Goal: Find specific page/section

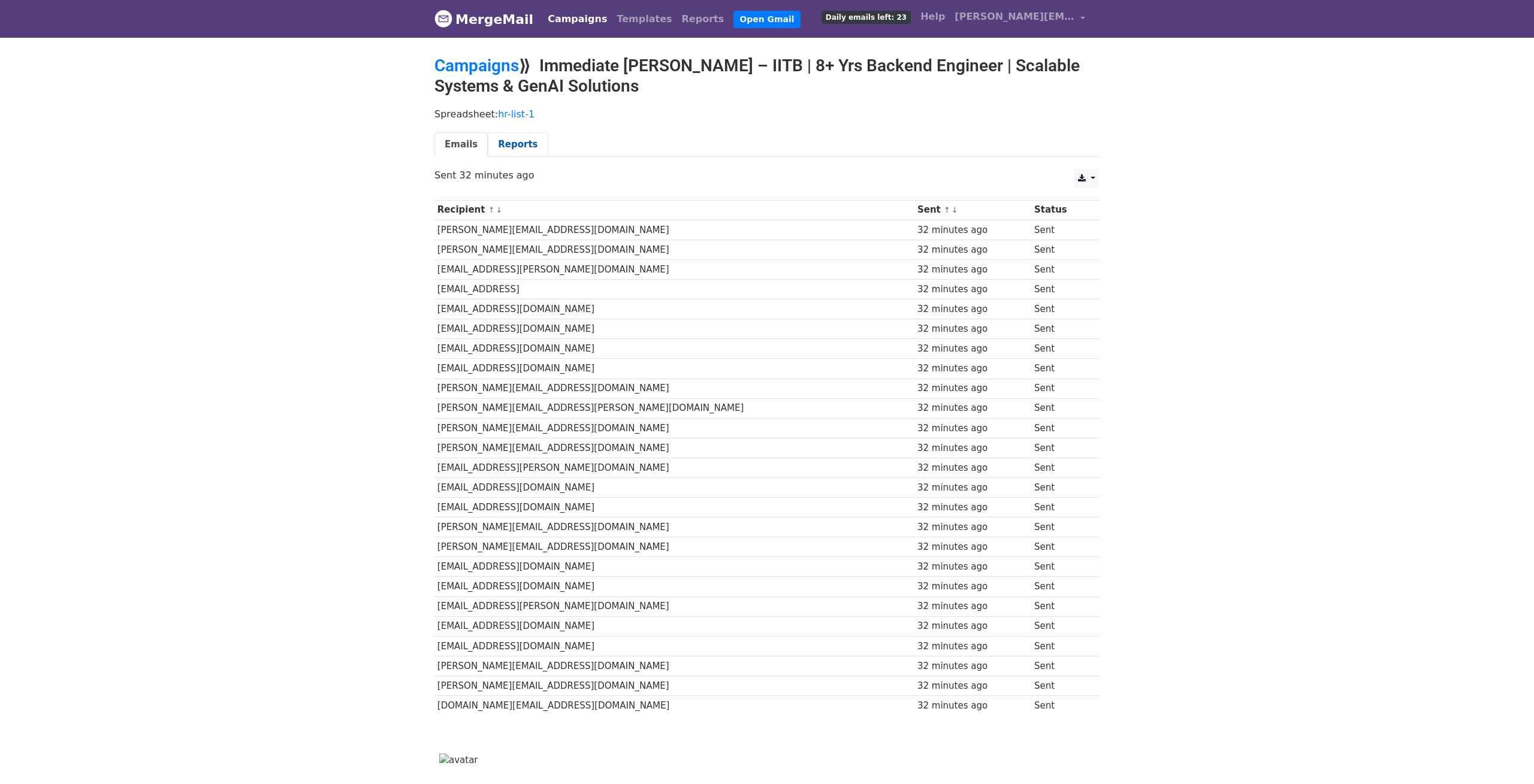
click at [539, 152] on link "Reports" at bounding box center [517, 145] width 60 height 25
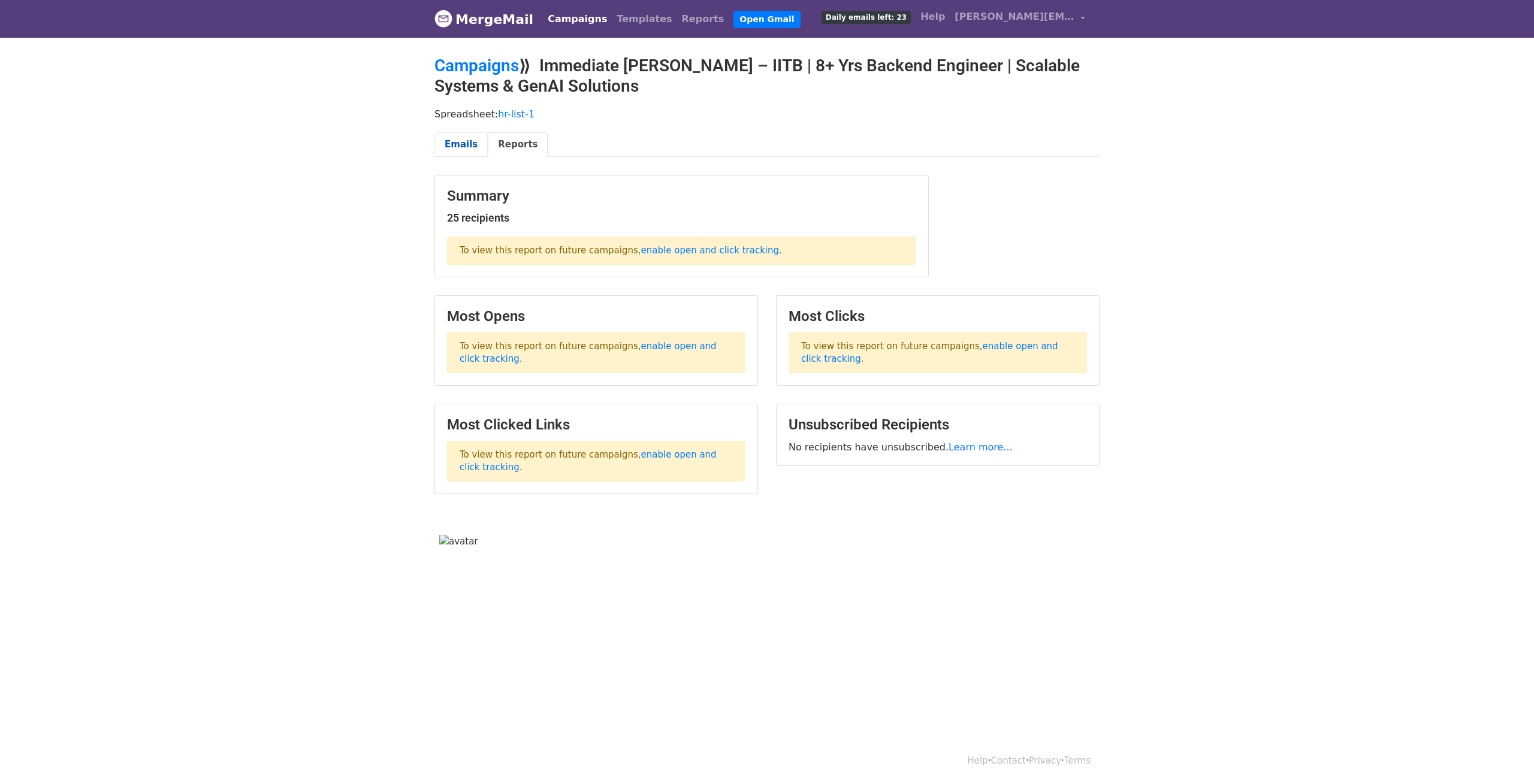
click at [469, 147] on link "Emails" at bounding box center [461, 145] width 53 height 25
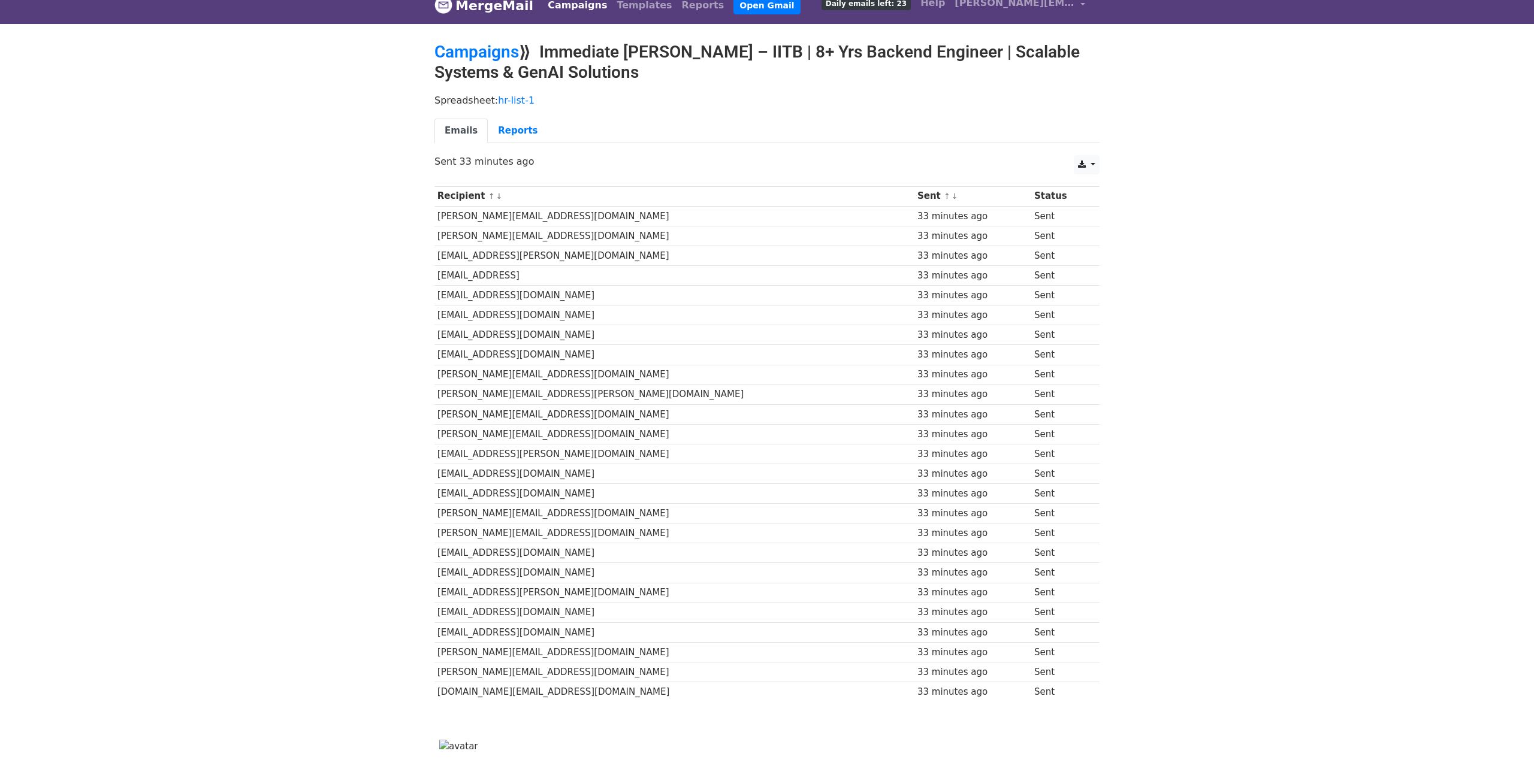
scroll to position [19, 0]
